Goal: Task Accomplishment & Management: Manage account settings

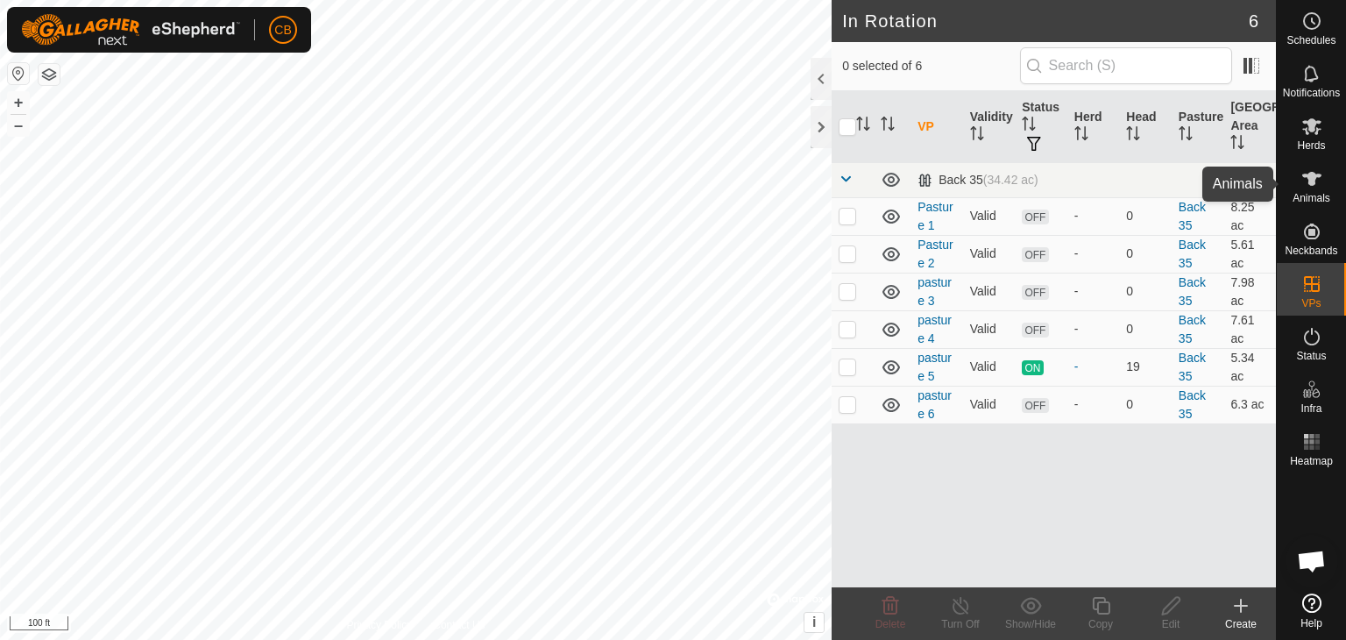
click at [1300, 188] on es-animals-svg-icon at bounding box center [1312, 179] width 32 height 28
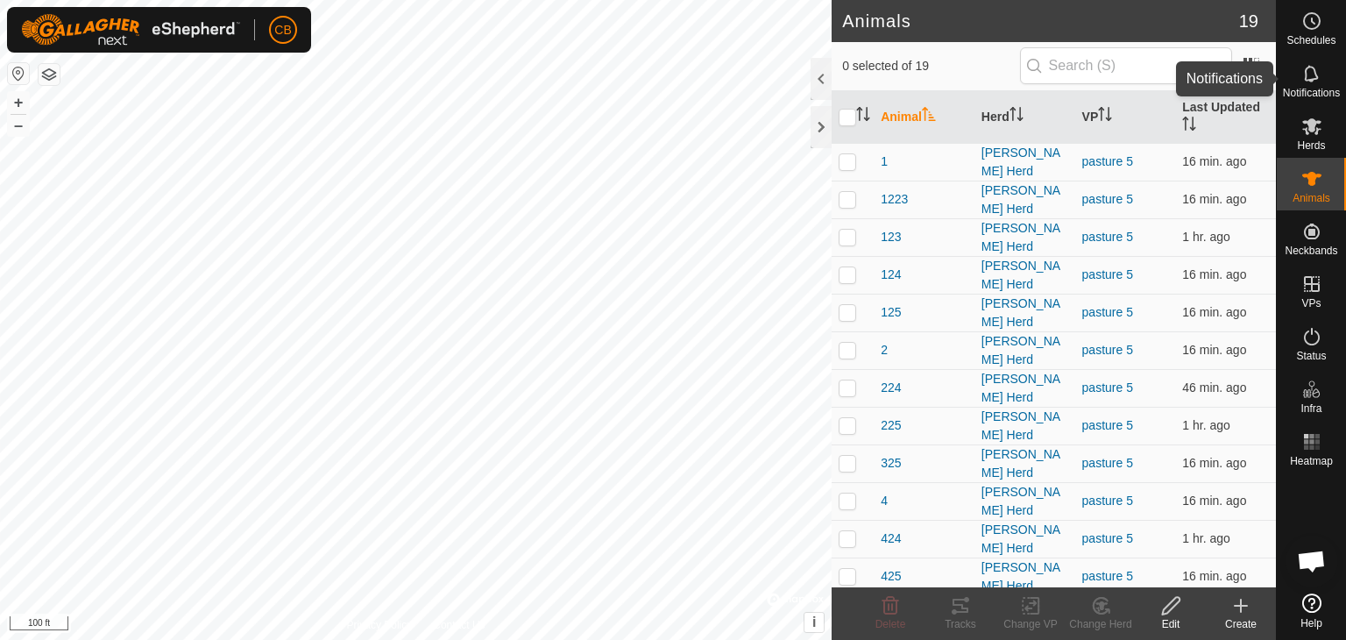
click at [1311, 74] on icon at bounding box center [1311, 73] width 21 height 21
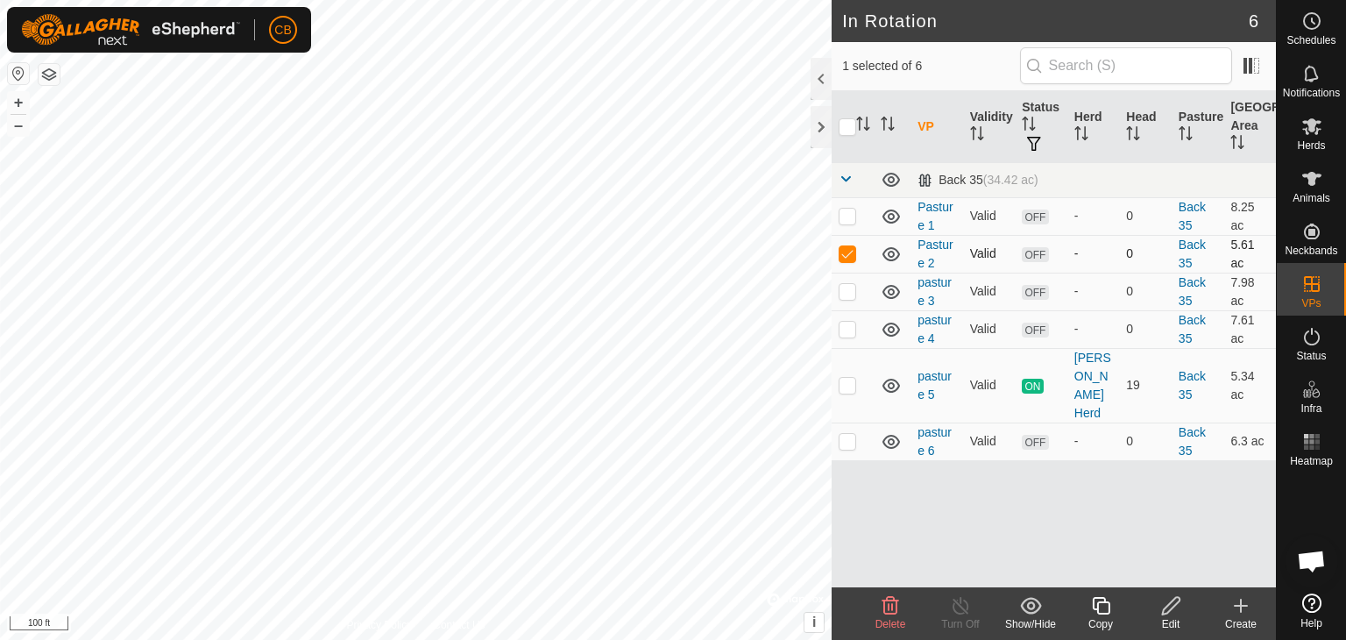
click at [851, 258] on p-checkbox at bounding box center [848, 253] width 18 height 14
checkbox input "false"
